Goal: Task Accomplishment & Management: Complete application form

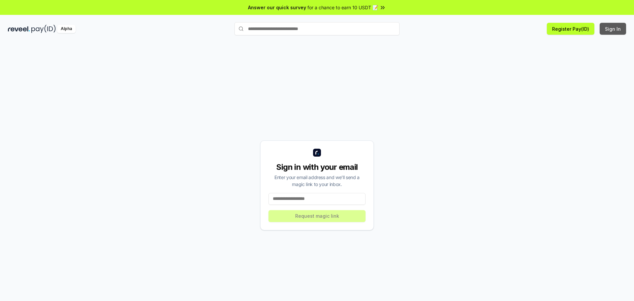
click at [612, 28] on button "Sign In" at bounding box center [612, 29] width 26 height 12
click at [287, 199] on input at bounding box center [316, 199] width 97 height 12
type input "**********"
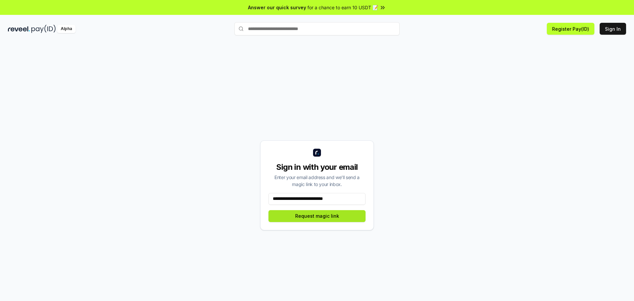
click at [310, 214] on button "Request magic link" at bounding box center [316, 216] width 97 height 12
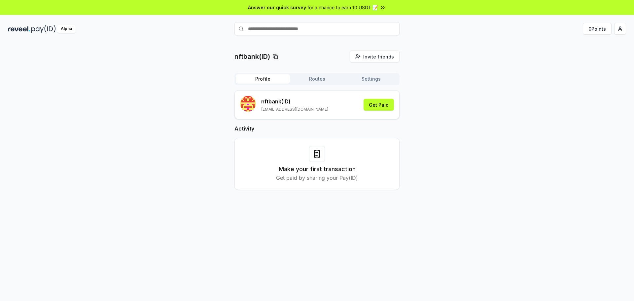
click at [287, 8] on span "Answer our quick survey" at bounding box center [277, 7] width 58 height 7
click at [381, 103] on button "Get Paid" at bounding box center [378, 105] width 30 height 12
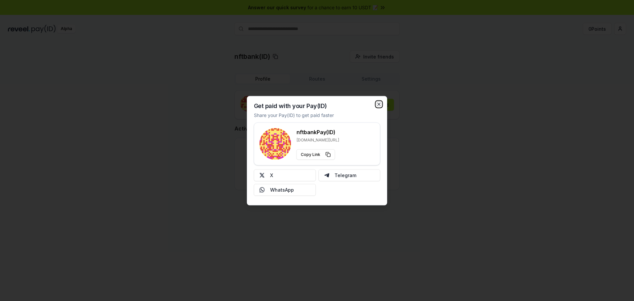
click at [378, 104] on icon "button" at bounding box center [378, 103] width 5 height 5
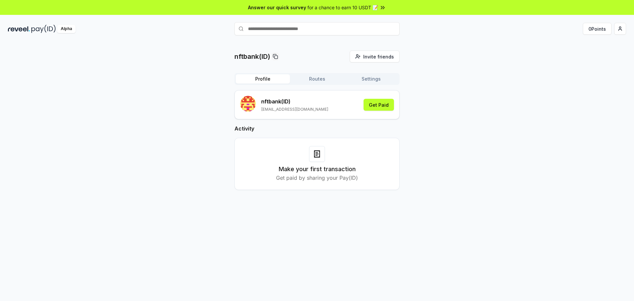
click at [317, 152] on icon at bounding box center [317, 154] width 8 height 8
